Goal: Information Seeking & Learning: Learn about a topic

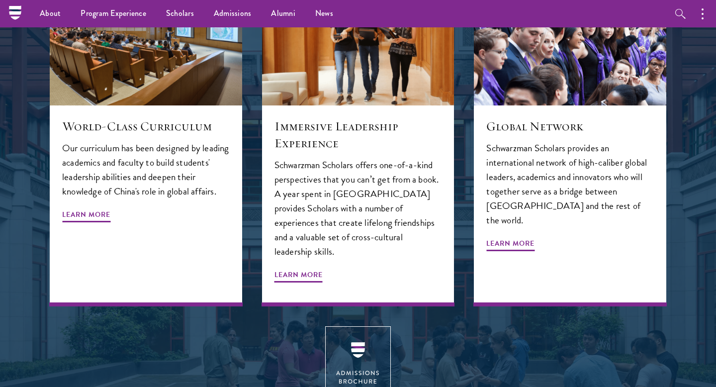
scroll to position [1111, 0]
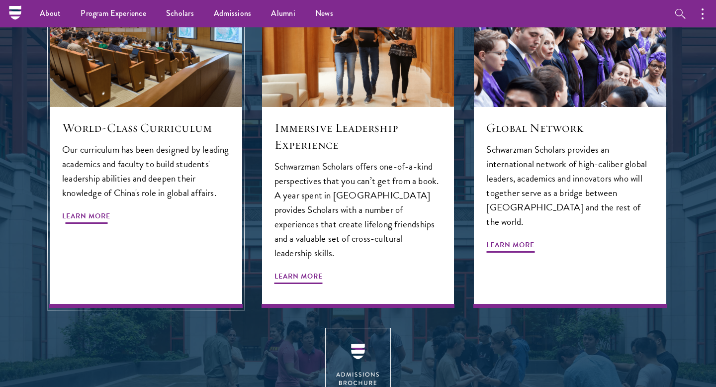
click at [90, 213] on span "Learn More" at bounding box center [86, 217] width 48 height 15
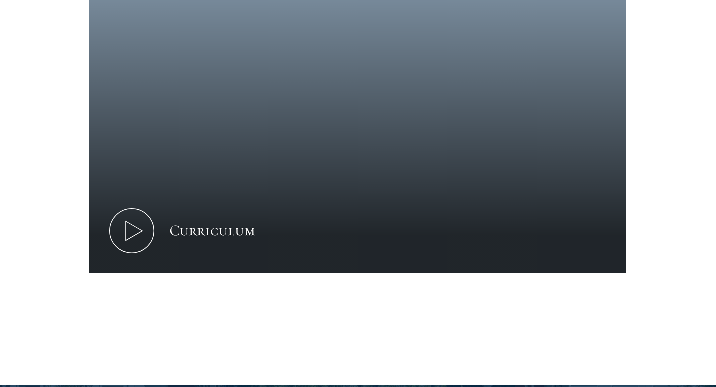
scroll to position [466, 0]
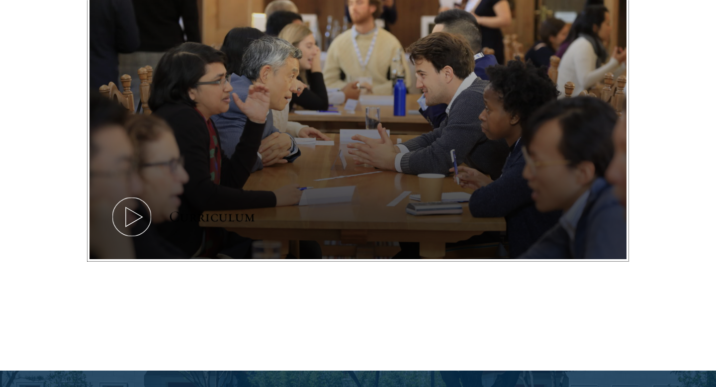
click at [340, 204] on button "Curriculum" at bounding box center [357, 108] width 537 height 302
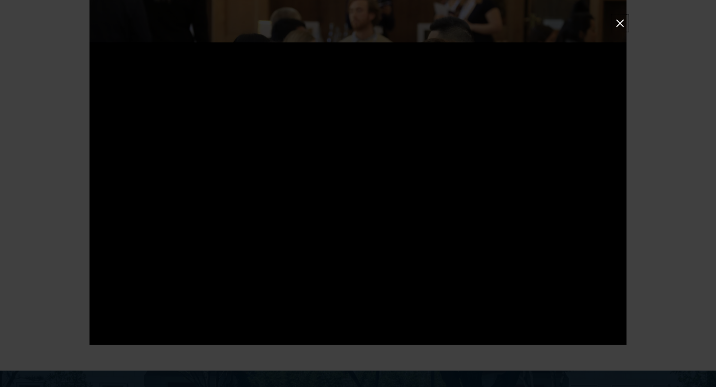
click at [619, 25] on button at bounding box center [619, 23] width 13 height 13
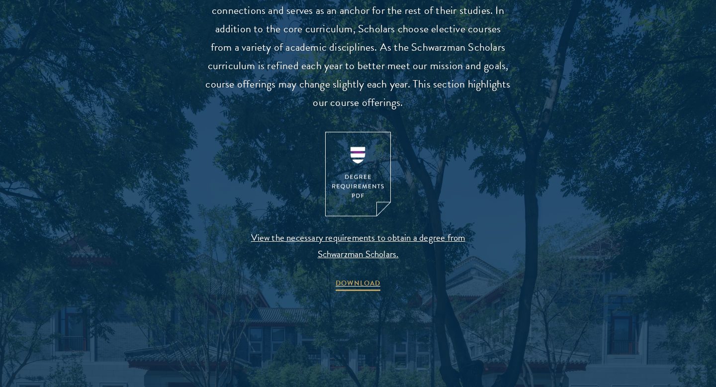
scroll to position [979, 0]
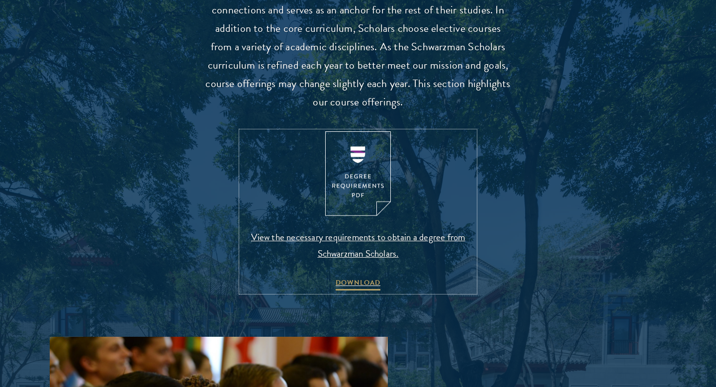
click at [374, 169] on img at bounding box center [358, 173] width 66 height 85
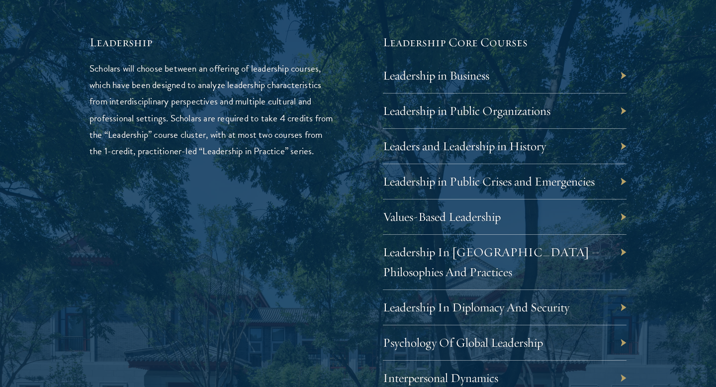
scroll to position [1657, 0]
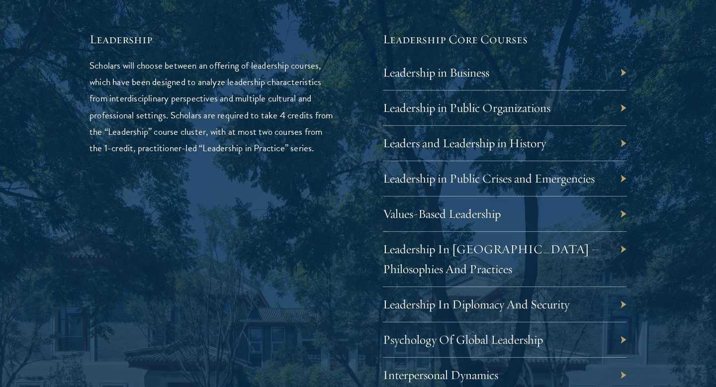
click at [622, 72] on div "Leadership in Business" at bounding box center [505, 72] width 244 height 35
click at [624, 74] on div "Leadership in Business" at bounding box center [505, 72] width 244 height 35
click at [620, 108] on div "Leadership in Public Organizations" at bounding box center [505, 107] width 244 height 35
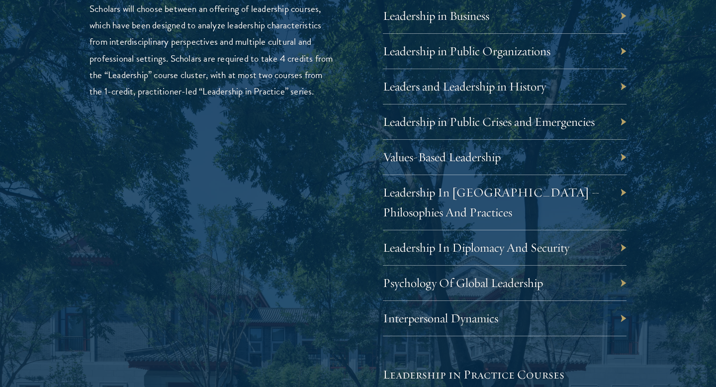
scroll to position [1715, 0]
click at [623, 84] on div "Leaders and Leadership in History" at bounding box center [505, 85] width 244 height 35
click at [503, 91] on link "Leaders and Leadership in History" at bounding box center [471, 85] width 163 height 15
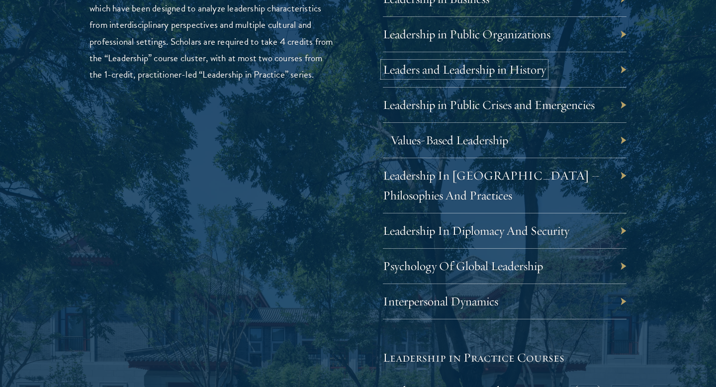
scroll to position [1733, 0]
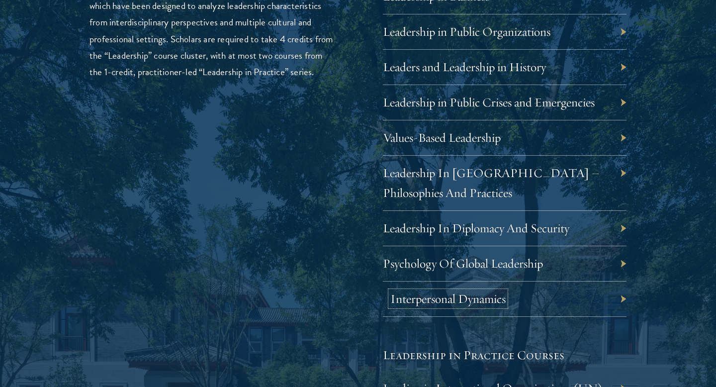
click at [449, 299] on link "Interpersonal Dynamics" at bounding box center [447, 298] width 115 height 15
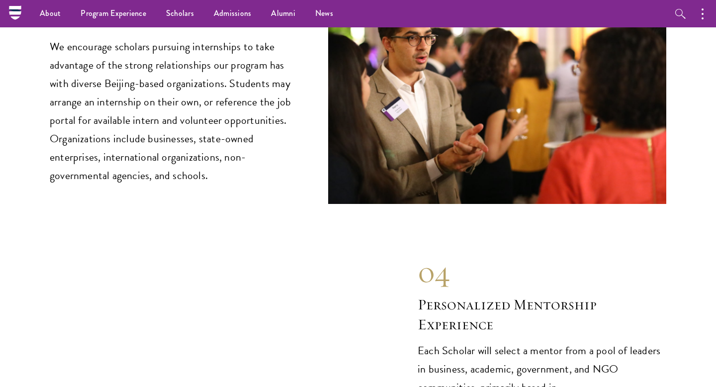
scroll to position [4739, 0]
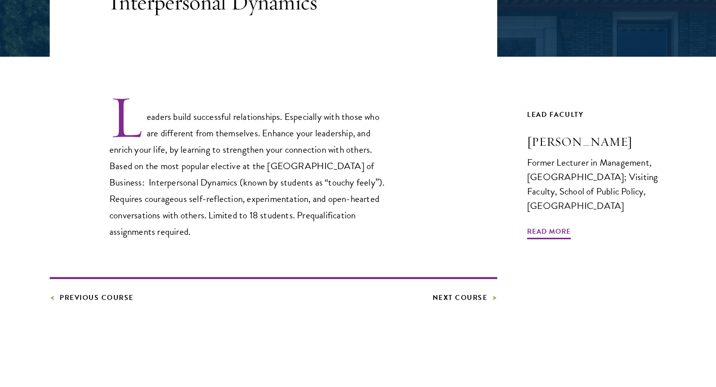
scroll to position [250, 0]
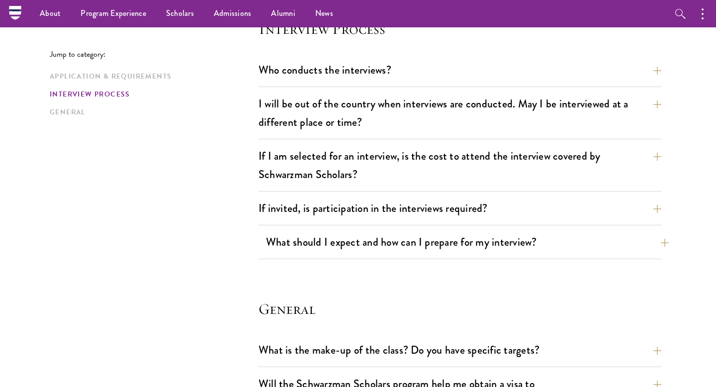
scroll to position [1136, 0]
